Goal: Use online tool/utility: Utilize a website feature to perform a specific function

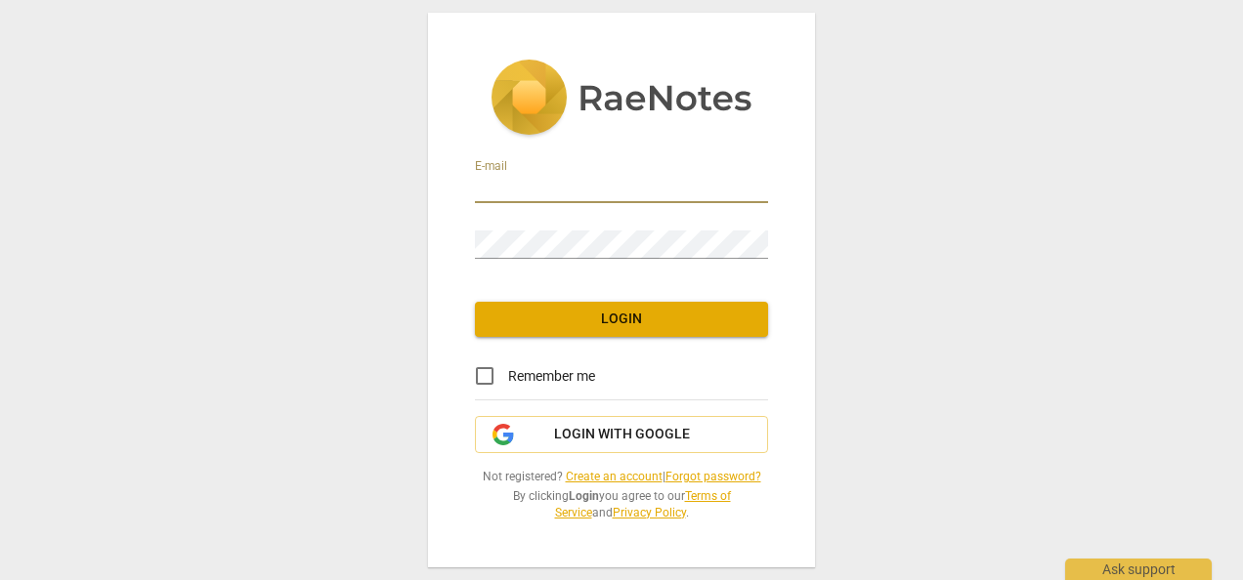
click at [571, 191] on input "email" at bounding box center [621, 189] width 293 height 28
type input "[EMAIL_ADDRESS][DOMAIN_NAME]"
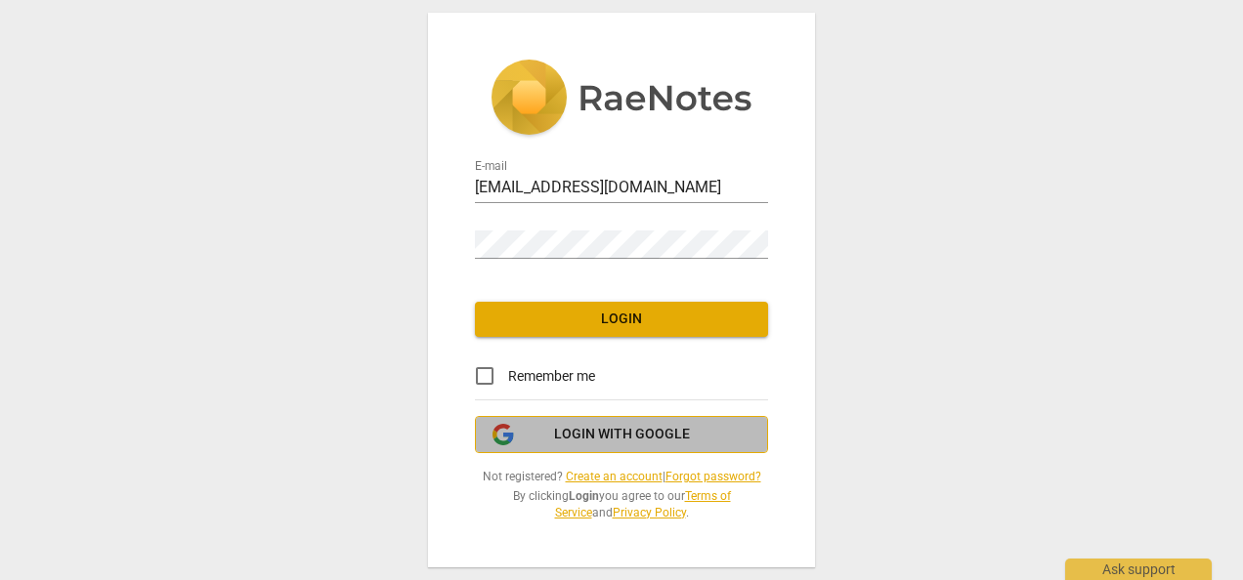
click at [615, 440] on span "Login with Google" at bounding box center [622, 435] width 136 height 20
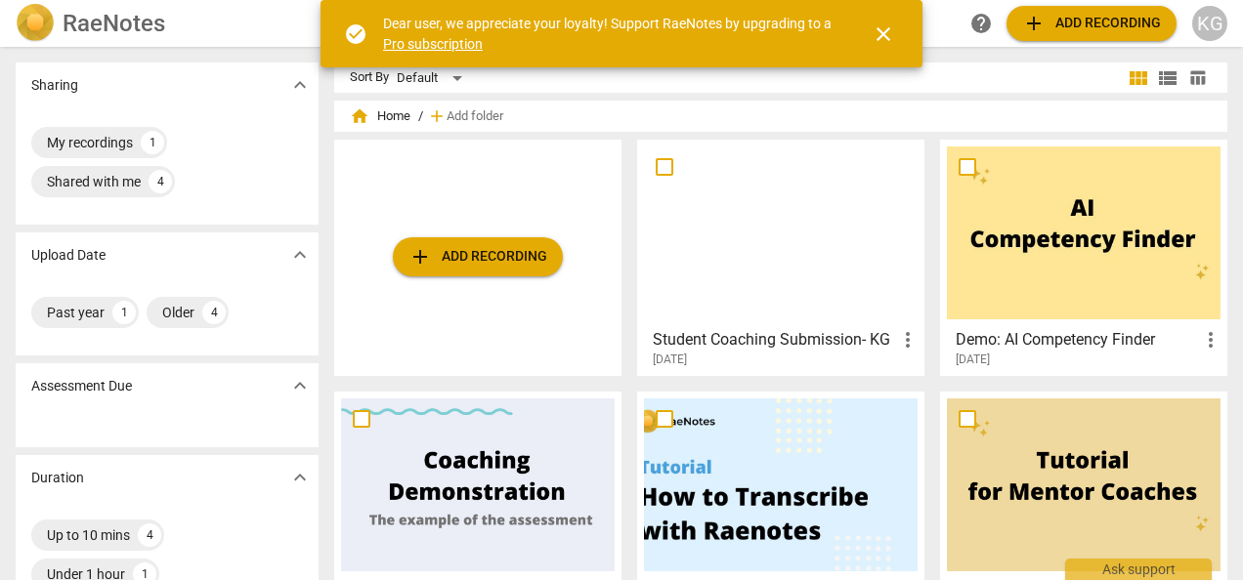
scroll to position [1, 0]
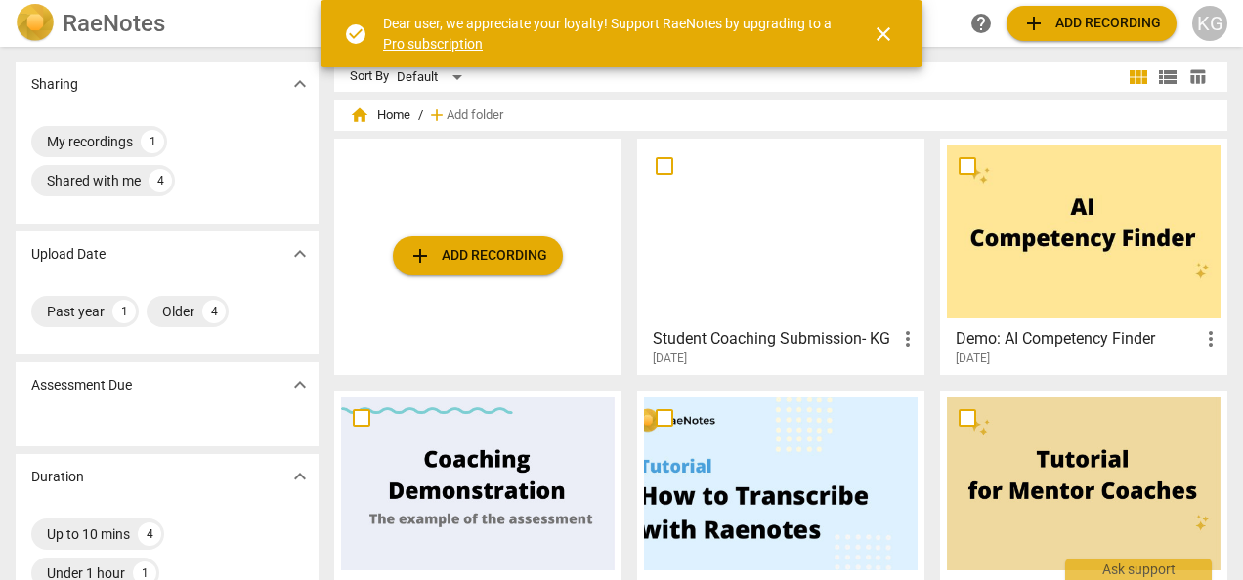
click at [429, 43] on link "Pro subscription" at bounding box center [433, 44] width 100 height 16
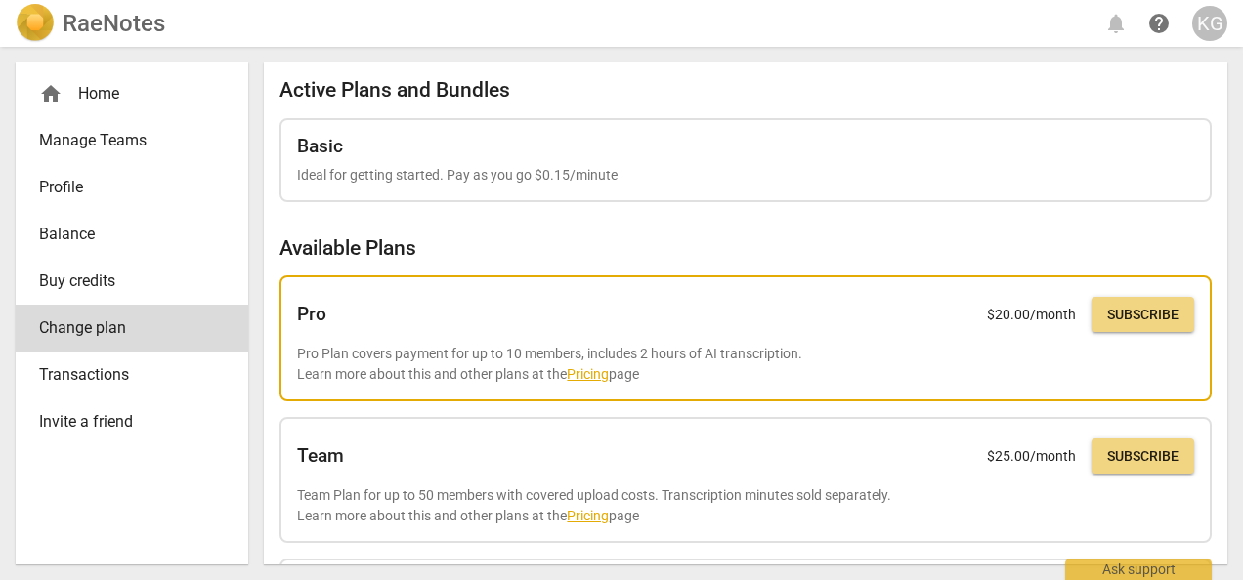
click at [600, 375] on link "Pricing" at bounding box center [588, 374] width 42 height 16
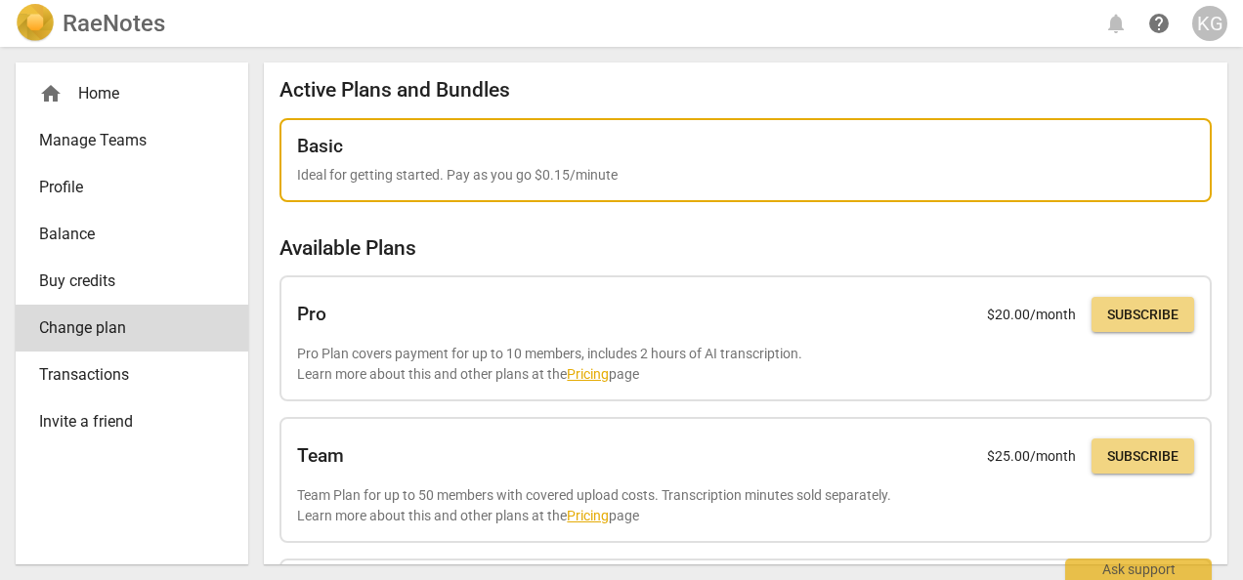
click at [639, 160] on div "Basic Ideal for getting started. Pay as you go $0.15/minute" at bounding box center [745, 161] width 897 height 50
click at [724, 175] on p "Ideal for getting started. Pay as you go $0.15/minute" at bounding box center [745, 175] width 897 height 21
click at [654, 163] on div "Basic Ideal for getting started. Pay as you go $0.15/minute" at bounding box center [745, 161] width 897 height 50
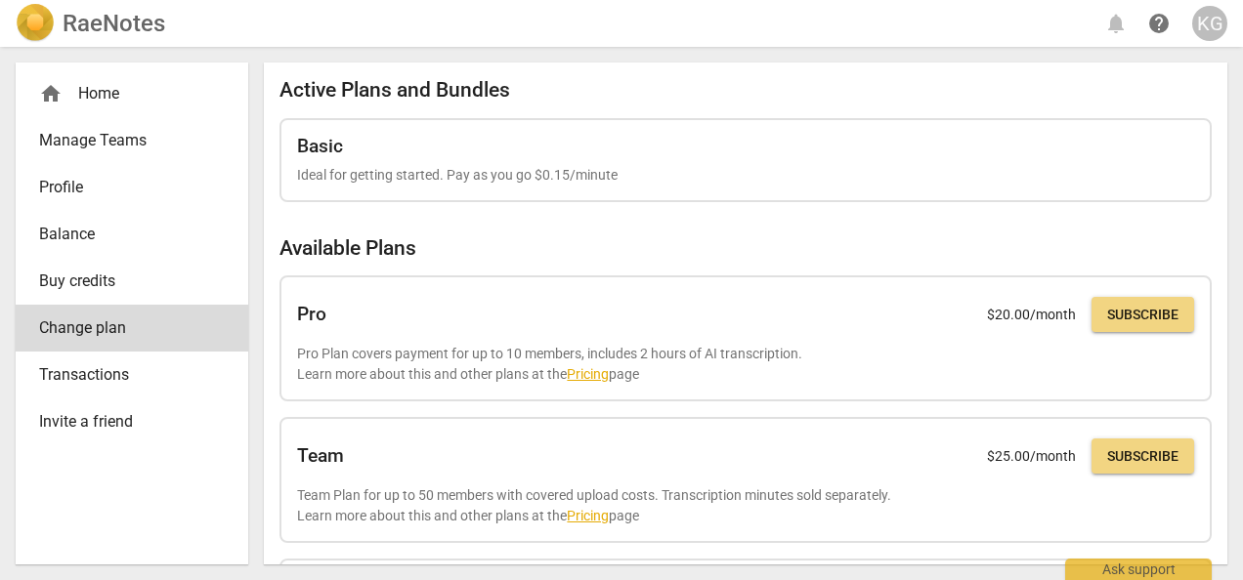
click at [120, 184] on span "Profile" at bounding box center [124, 187] width 170 height 23
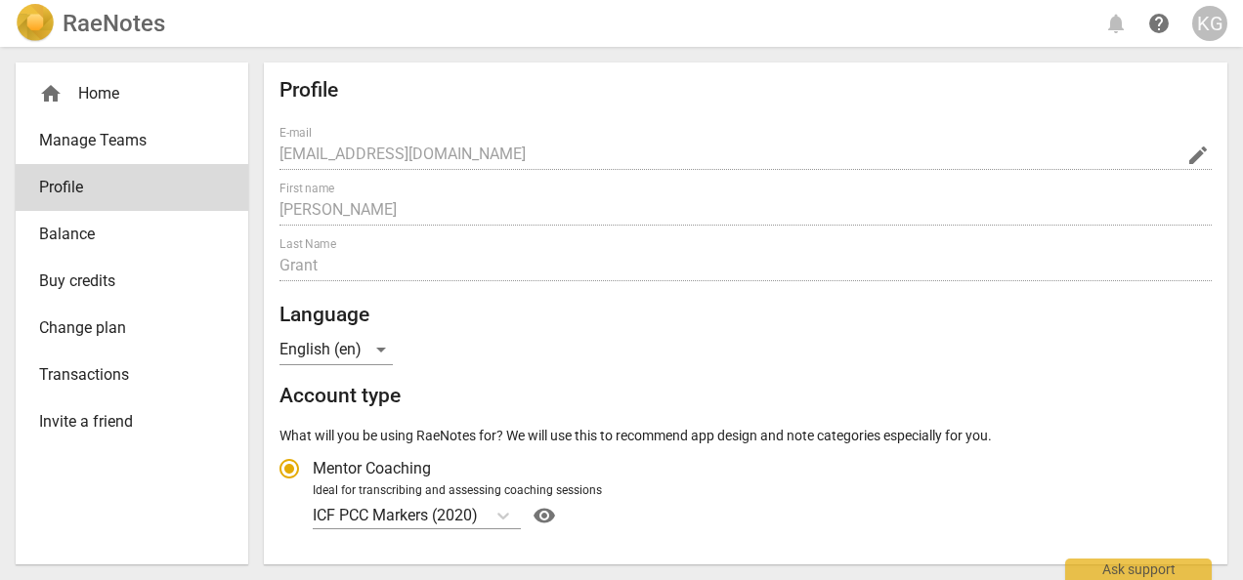
radio input "false"
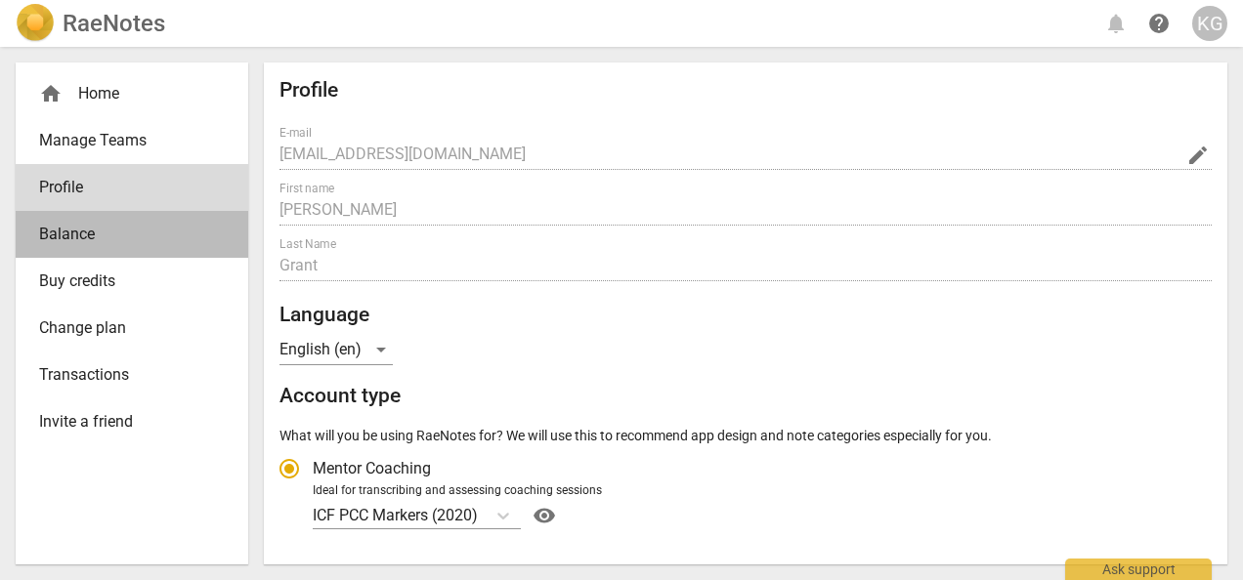
click at [106, 231] on span "Balance" at bounding box center [124, 234] width 170 height 23
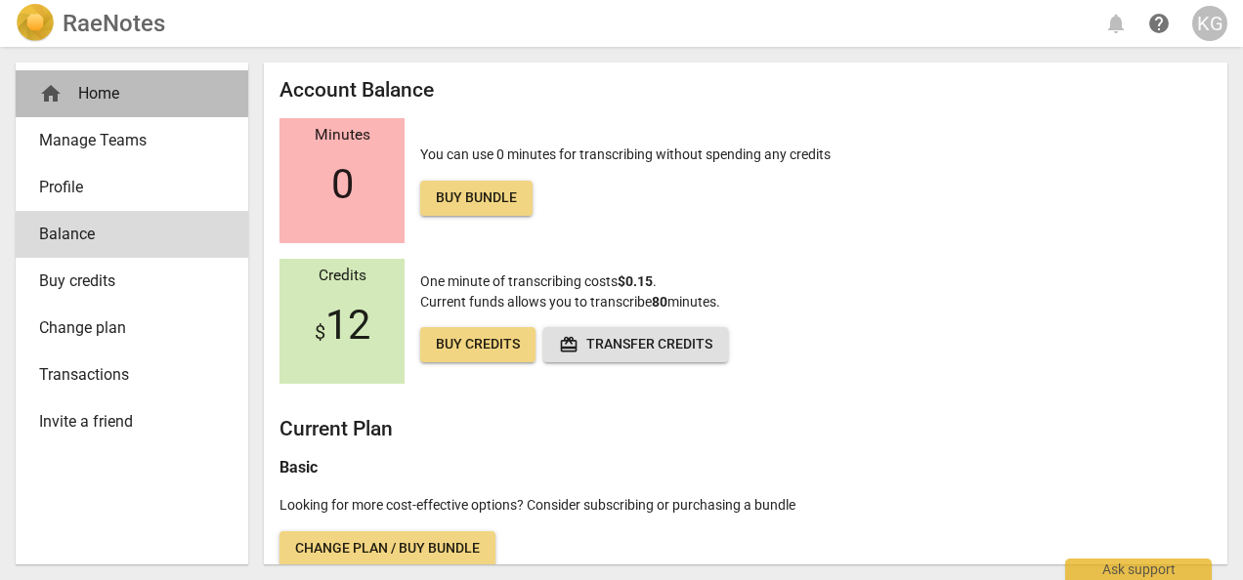
click at [99, 96] on div "home Home" at bounding box center [124, 93] width 170 height 23
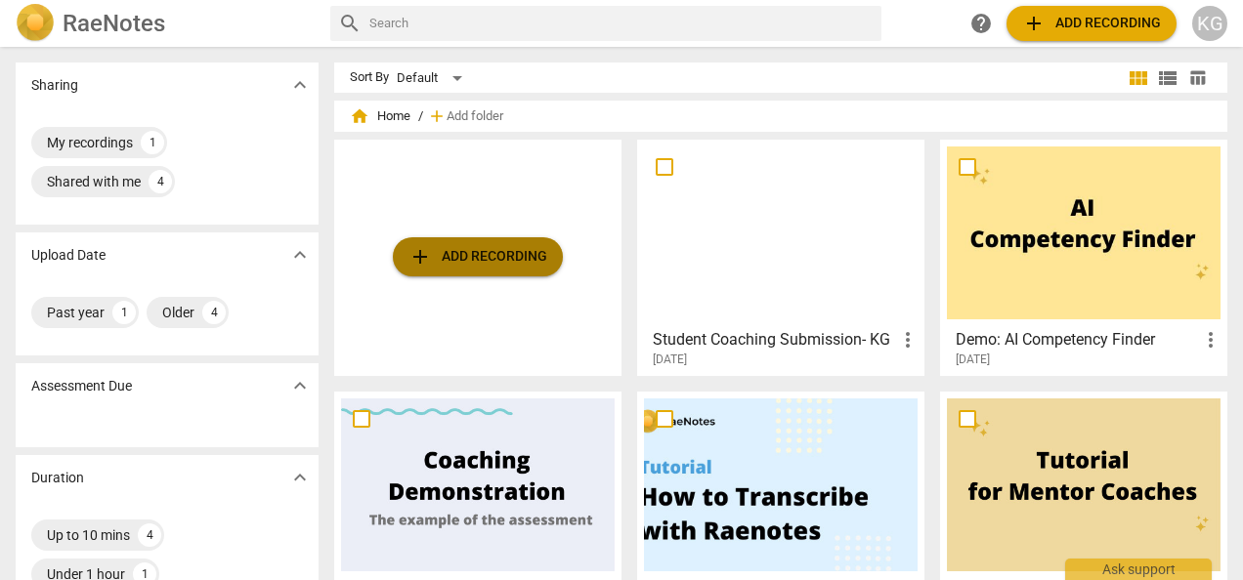
click at [477, 259] on span "add Add recording" at bounding box center [477, 256] width 139 height 23
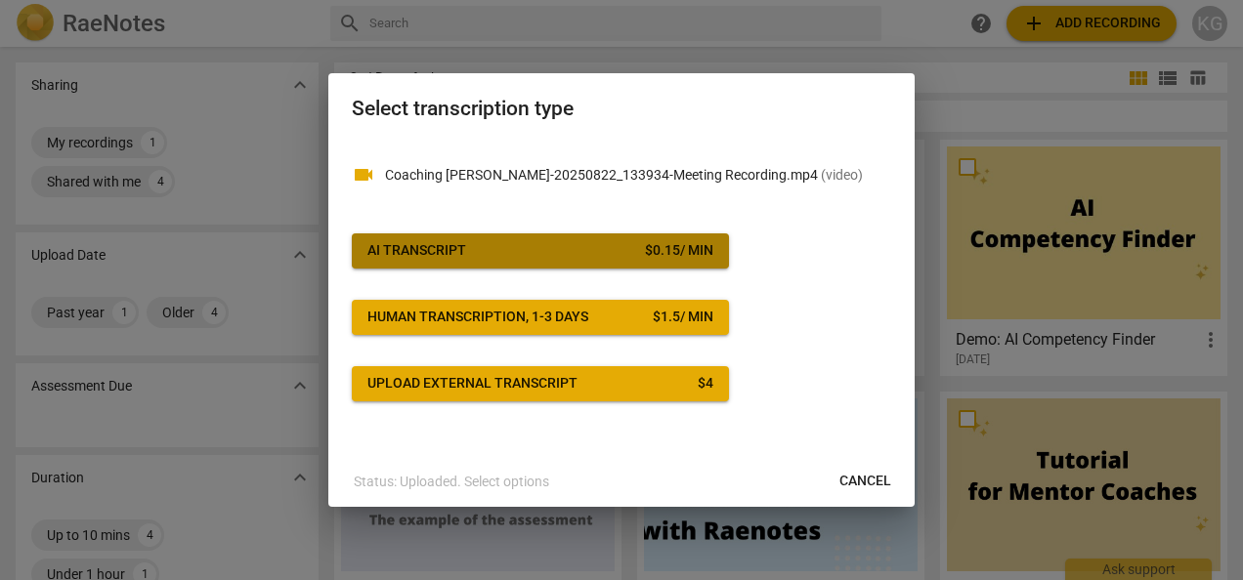
click at [591, 248] on span "AI Transcript $ 0.15 / min" at bounding box center [540, 251] width 346 height 20
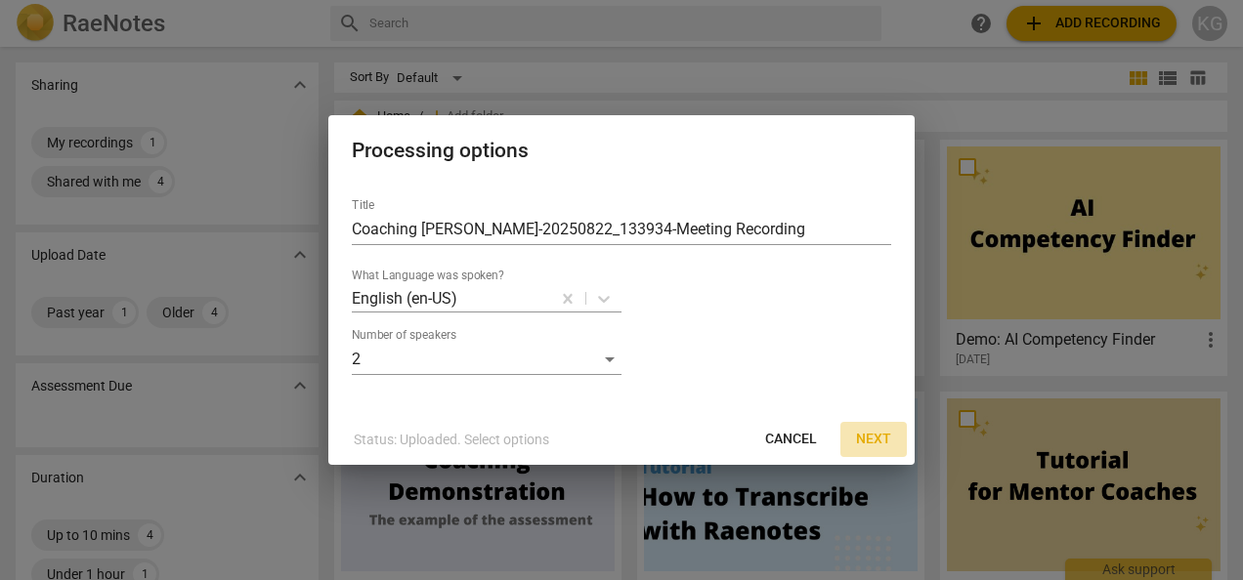
click at [876, 439] on span "Next" at bounding box center [873, 440] width 35 height 20
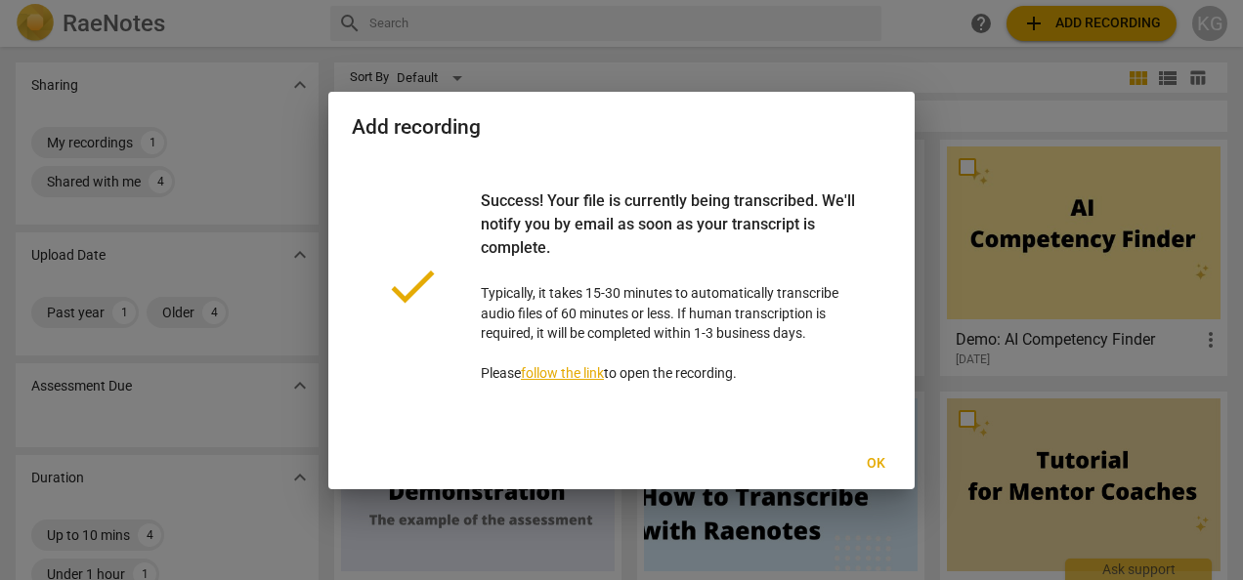
click at [555, 377] on link "follow the link" at bounding box center [562, 373] width 83 height 16
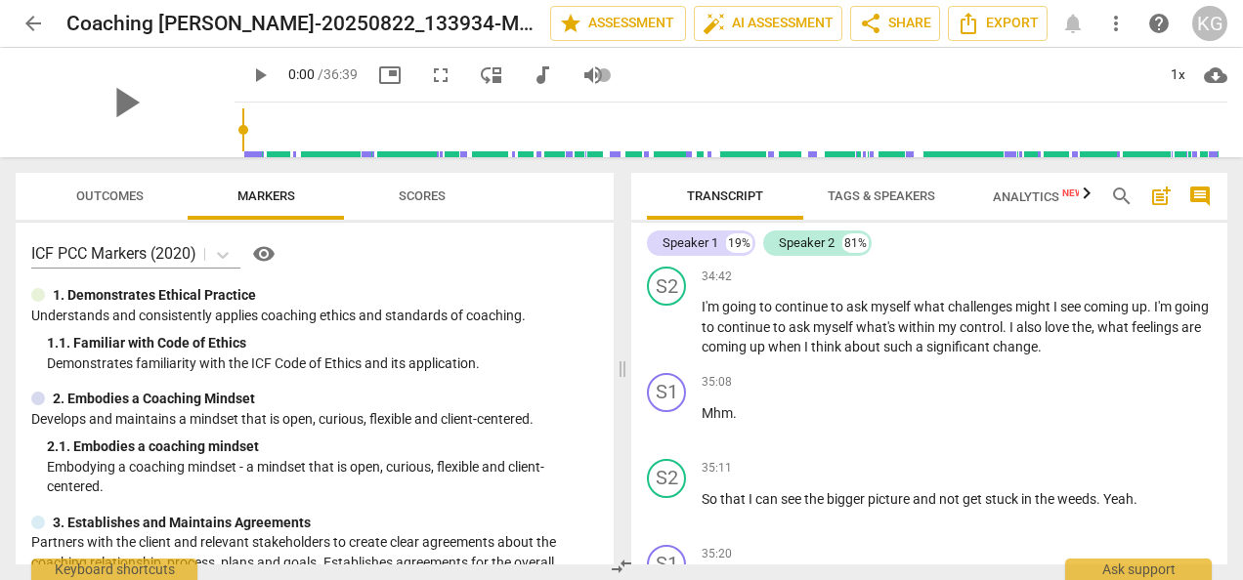
scroll to position [7285, 0]
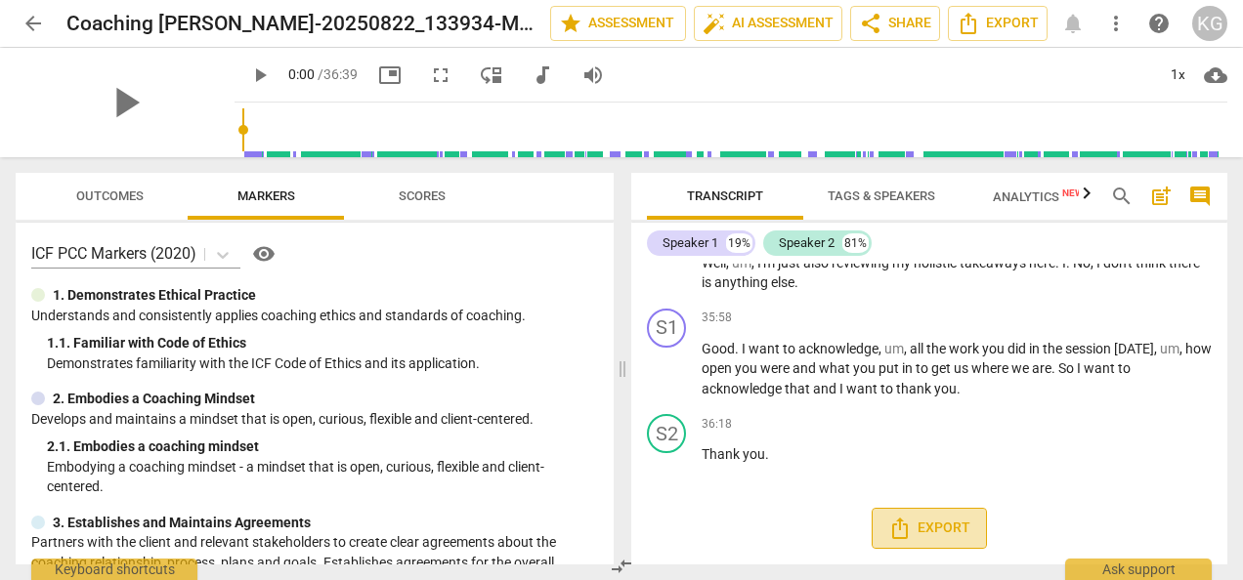
click at [932, 533] on span "Export" at bounding box center [929, 528] width 82 height 23
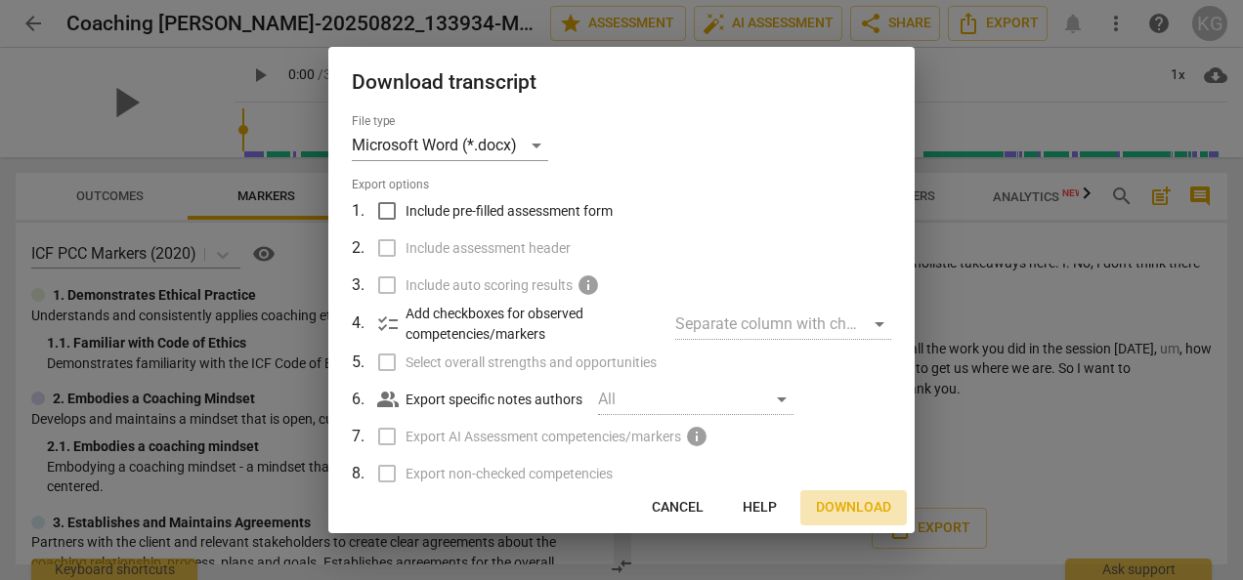
click at [848, 505] on span "Download" at bounding box center [853, 508] width 75 height 20
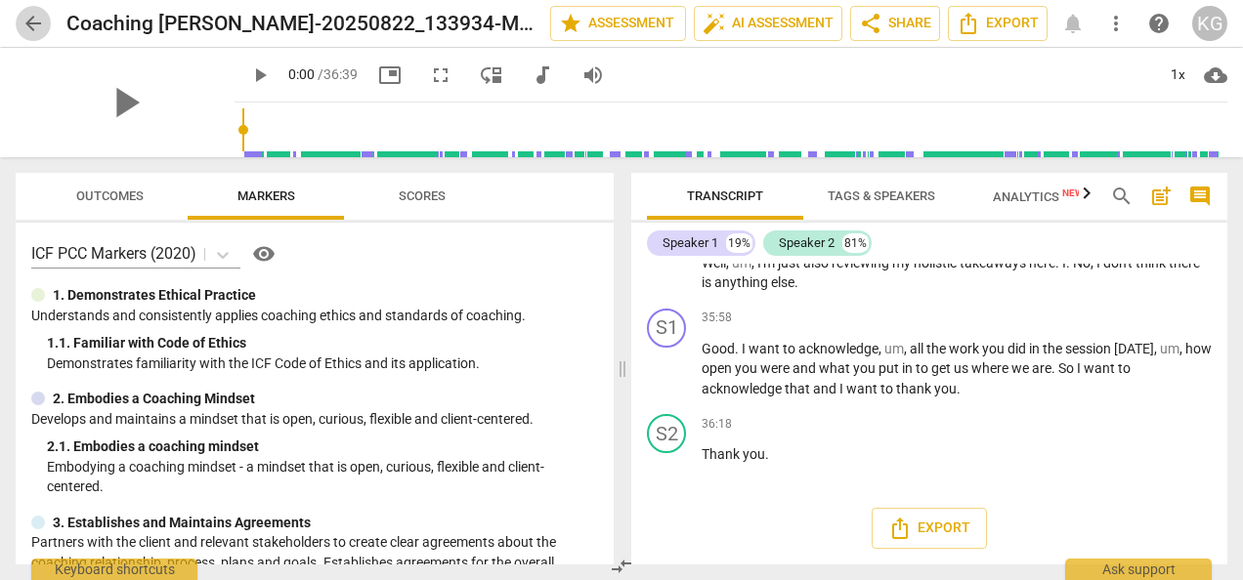
click at [36, 25] on span "arrow_back" at bounding box center [32, 23] width 23 height 23
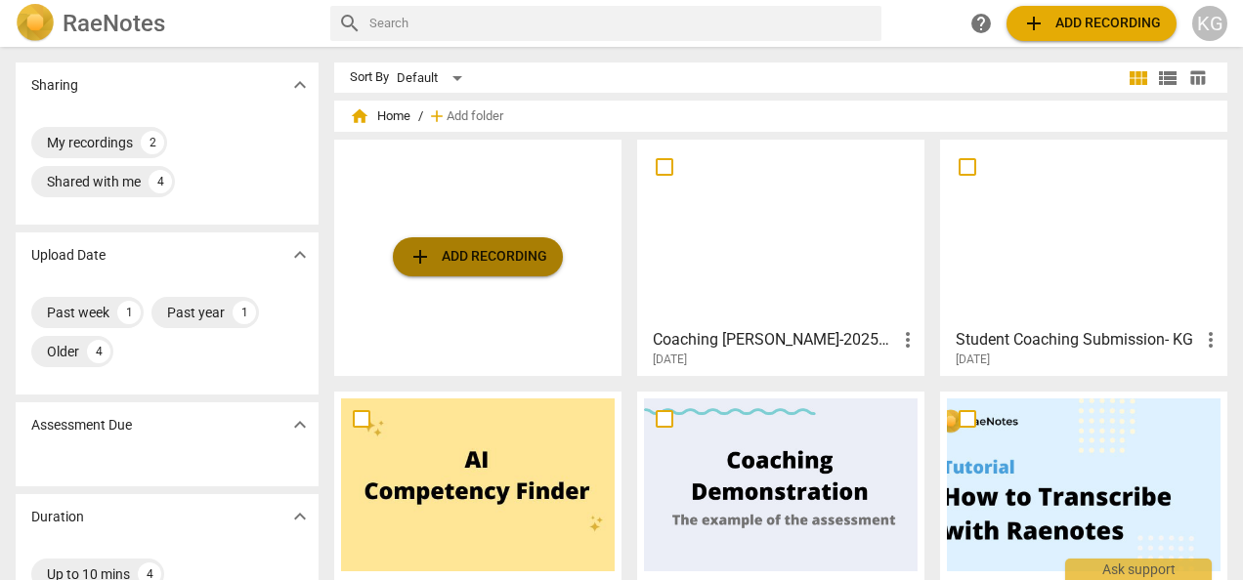
click at [475, 258] on span "add Add recording" at bounding box center [477, 256] width 139 height 23
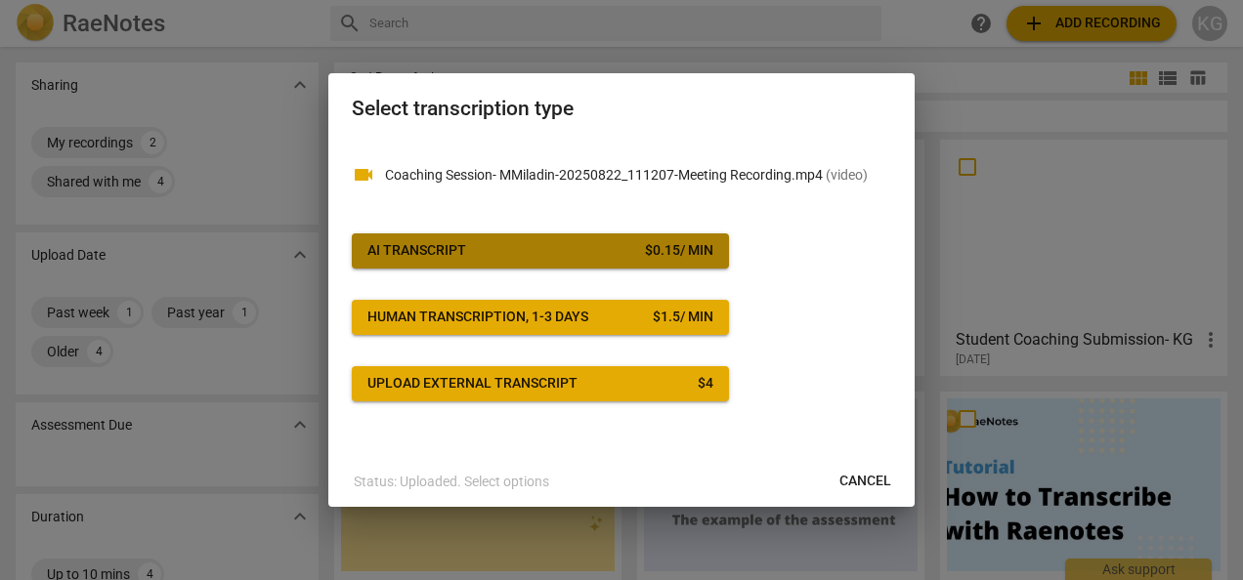
click at [529, 252] on span "AI Transcript $ 0.15 / min" at bounding box center [540, 251] width 346 height 20
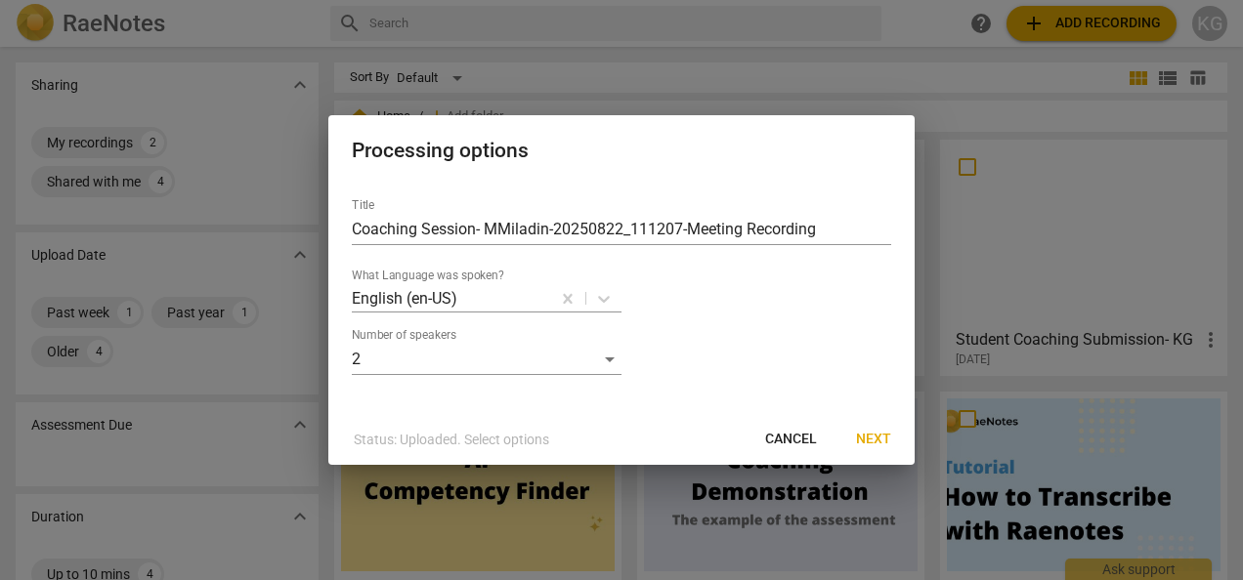
click at [873, 434] on span "Next" at bounding box center [873, 440] width 35 height 20
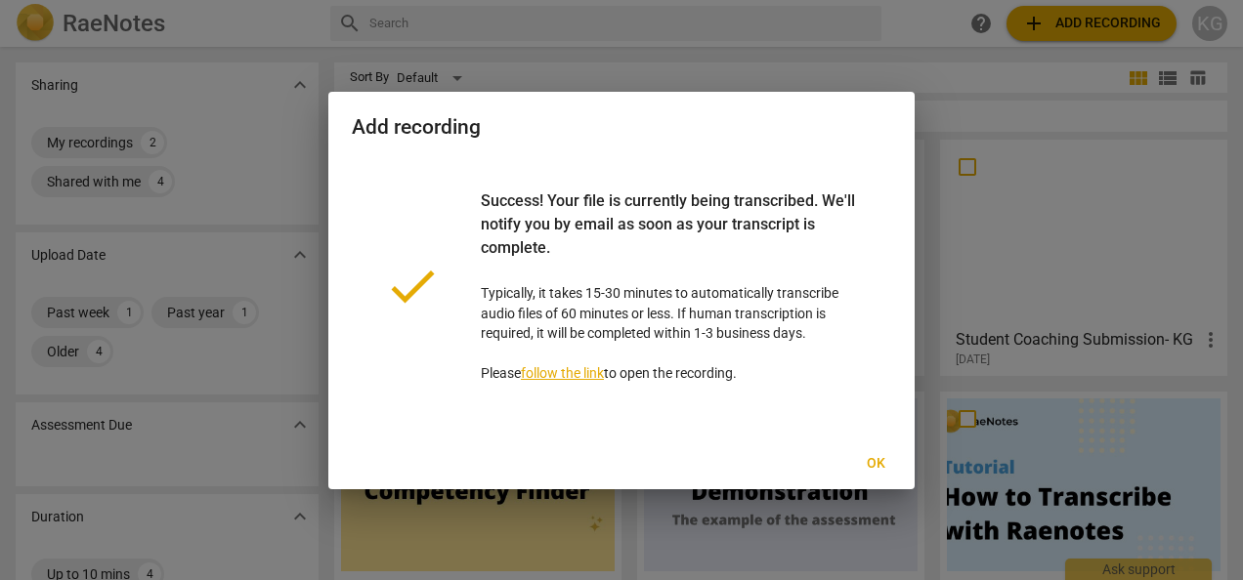
click at [552, 371] on link "follow the link" at bounding box center [562, 373] width 83 height 16
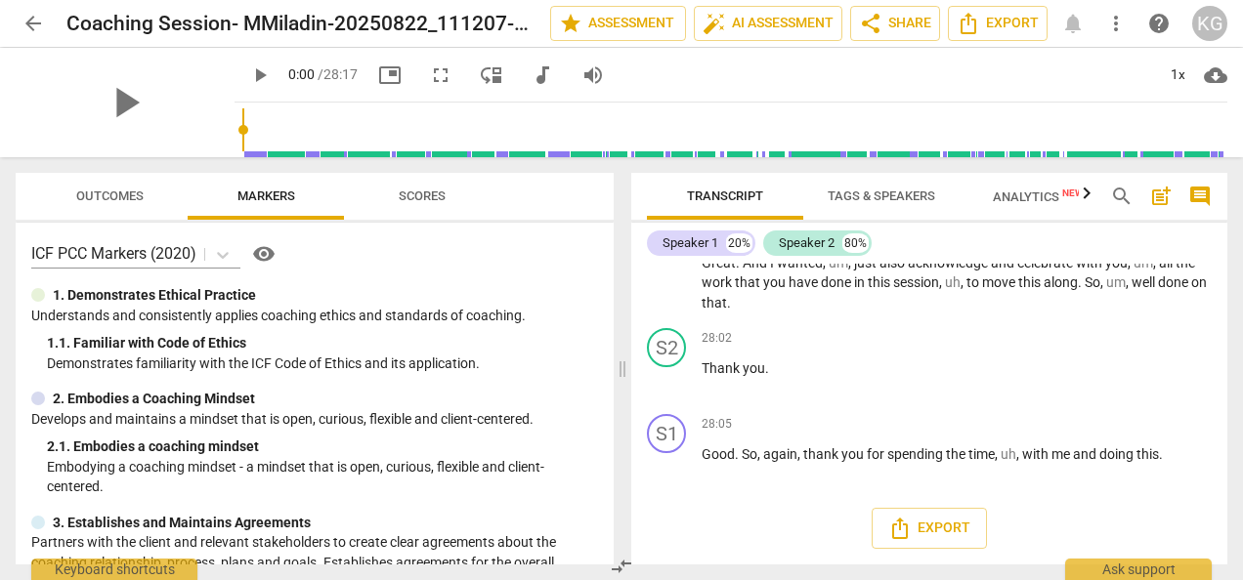
scroll to position [7911, 0]
click at [934, 528] on span "Export" at bounding box center [929, 528] width 82 height 23
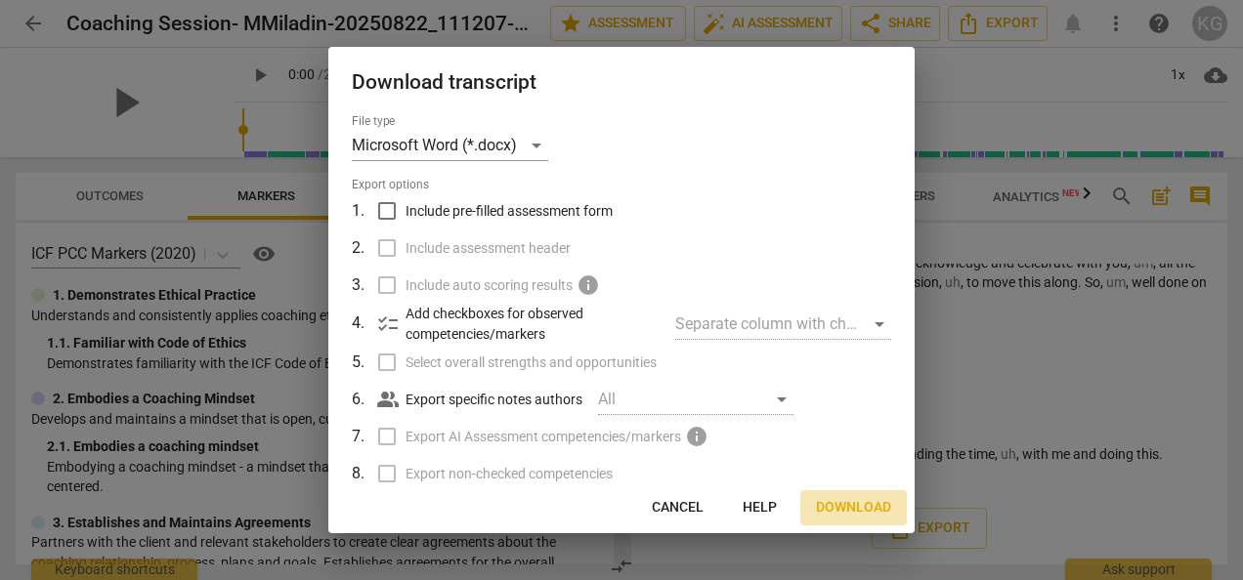
click at [854, 506] on span "Download" at bounding box center [853, 508] width 75 height 20
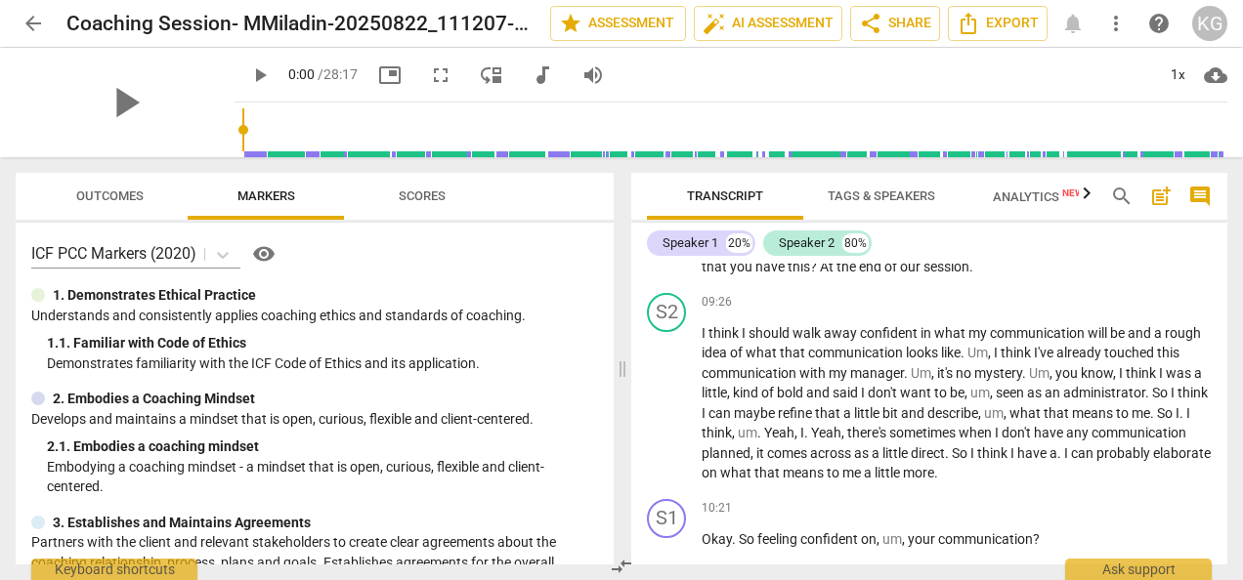
scroll to position [2271, 0]
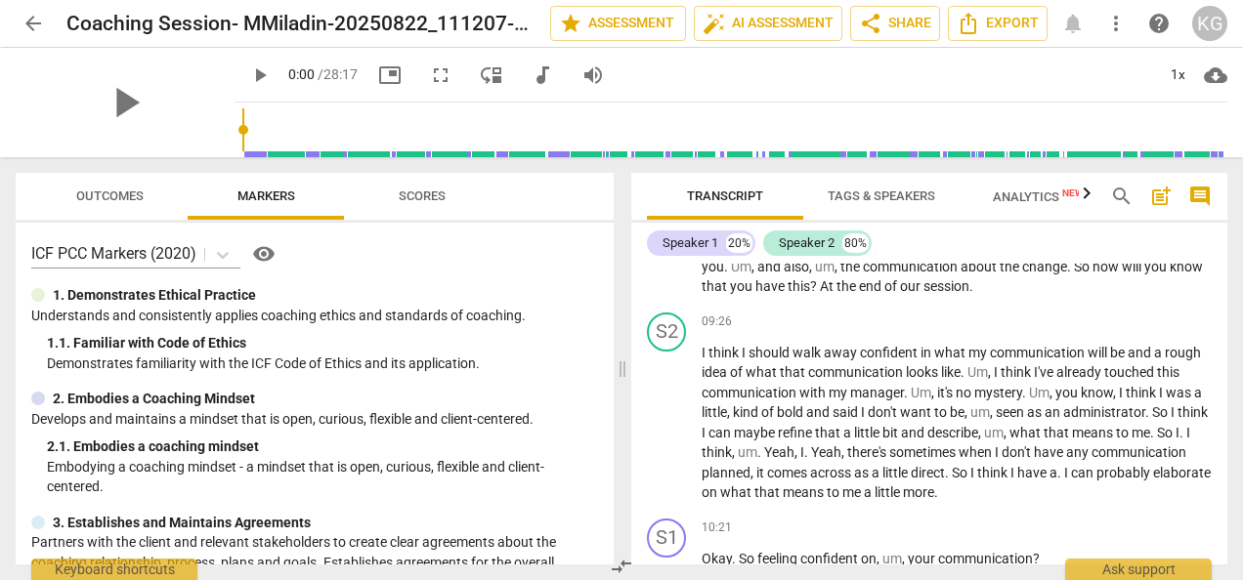
click at [1210, 233] on div "Speaker 1 20% Speaker 2 80%" at bounding box center [929, 243] width 565 height 33
click at [1205, 36] on div "KG" at bounding box center [1209, 23] width 35 height 35
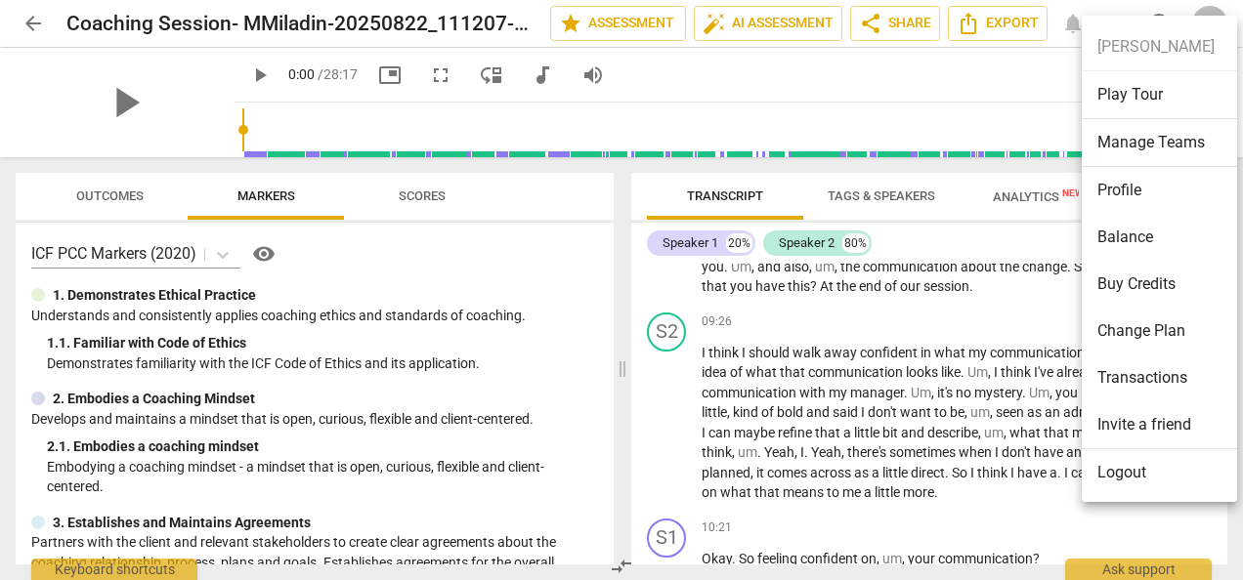
click at [1126, 479] on li "Logout" at bounding box center [1163, 472] width 162 height 47
